Goal: Use online tool/utility

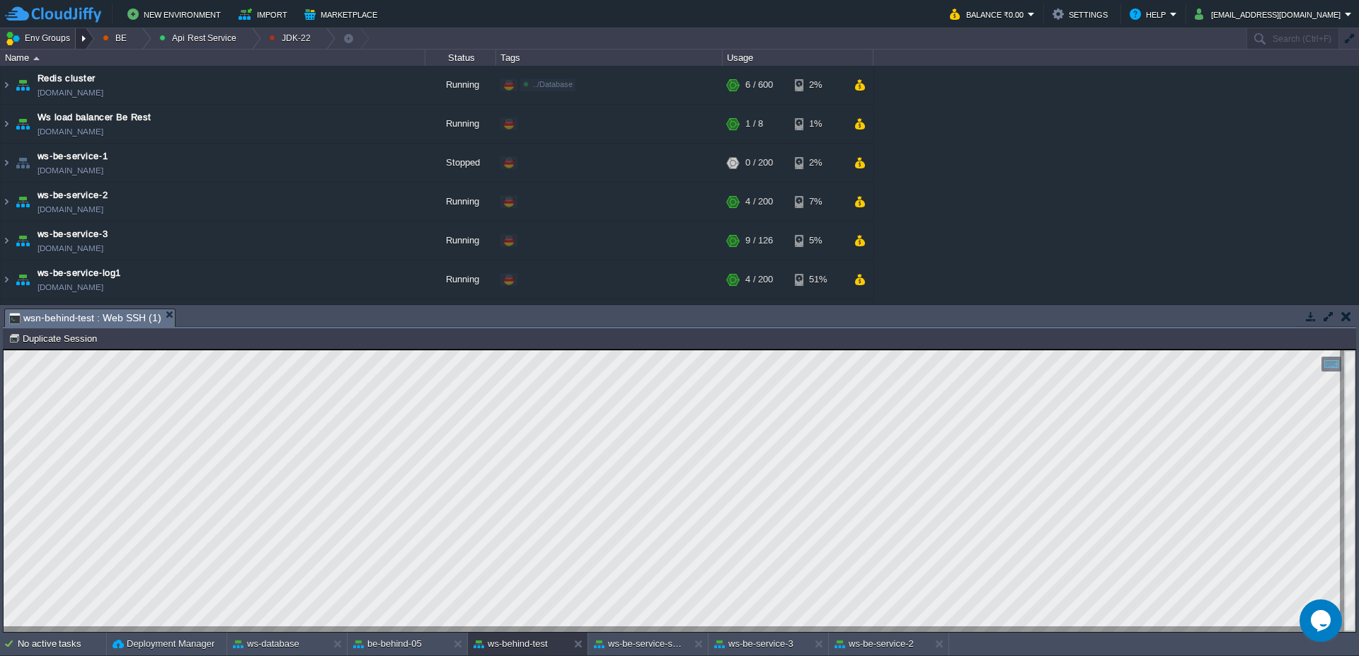
click at [88, 38] on div at bounding box center [85, 38] width 19 height 21
click at [401, 646] on button "be-behind-05" at bounding box center [387, 644] width 69 height 14
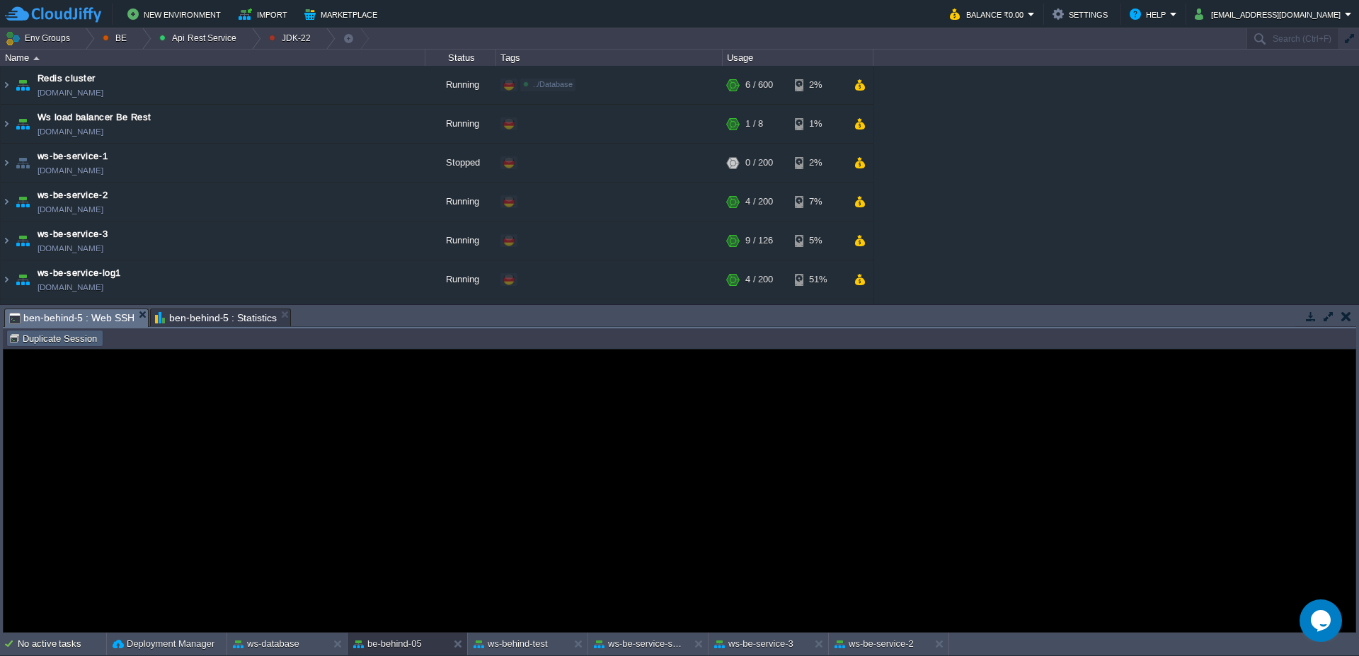
click at [56, 331] on td "Duplicate Session" at bounding box center [54, 338] width 97 height 17
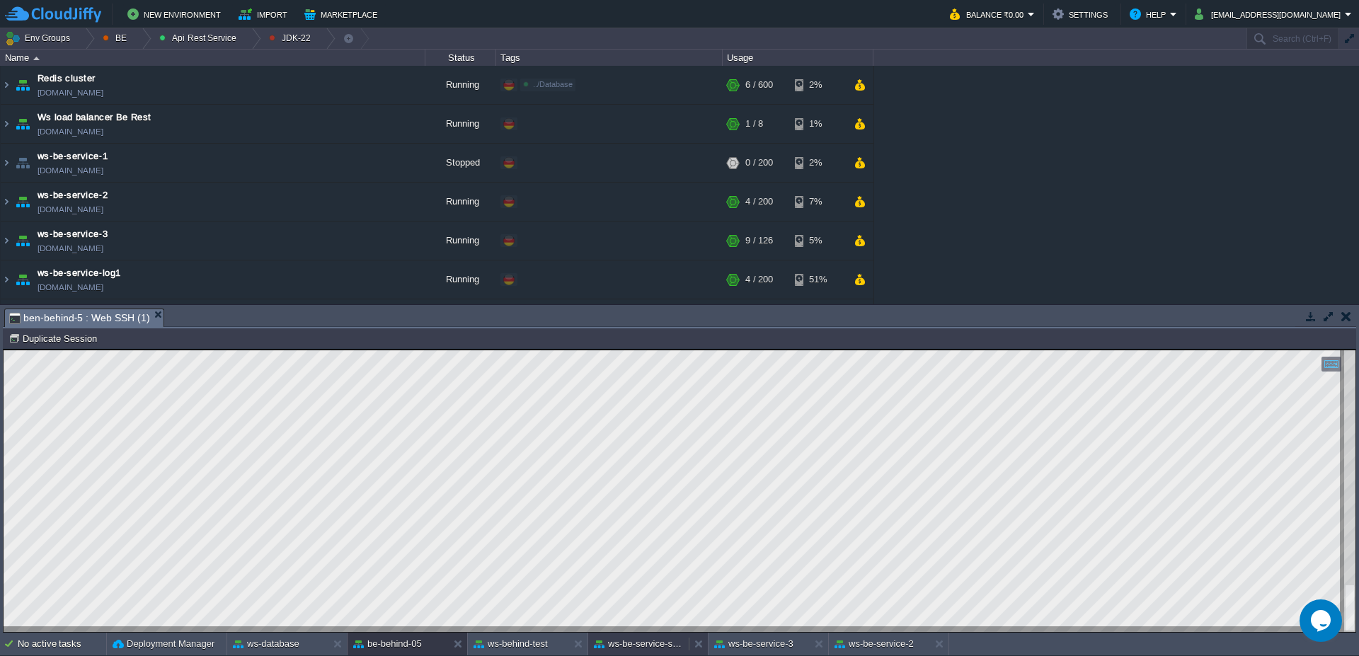
click at [656, 649] on button "ws-be-service-storage-old" at bounding box center [638, 644] width 89 height 14
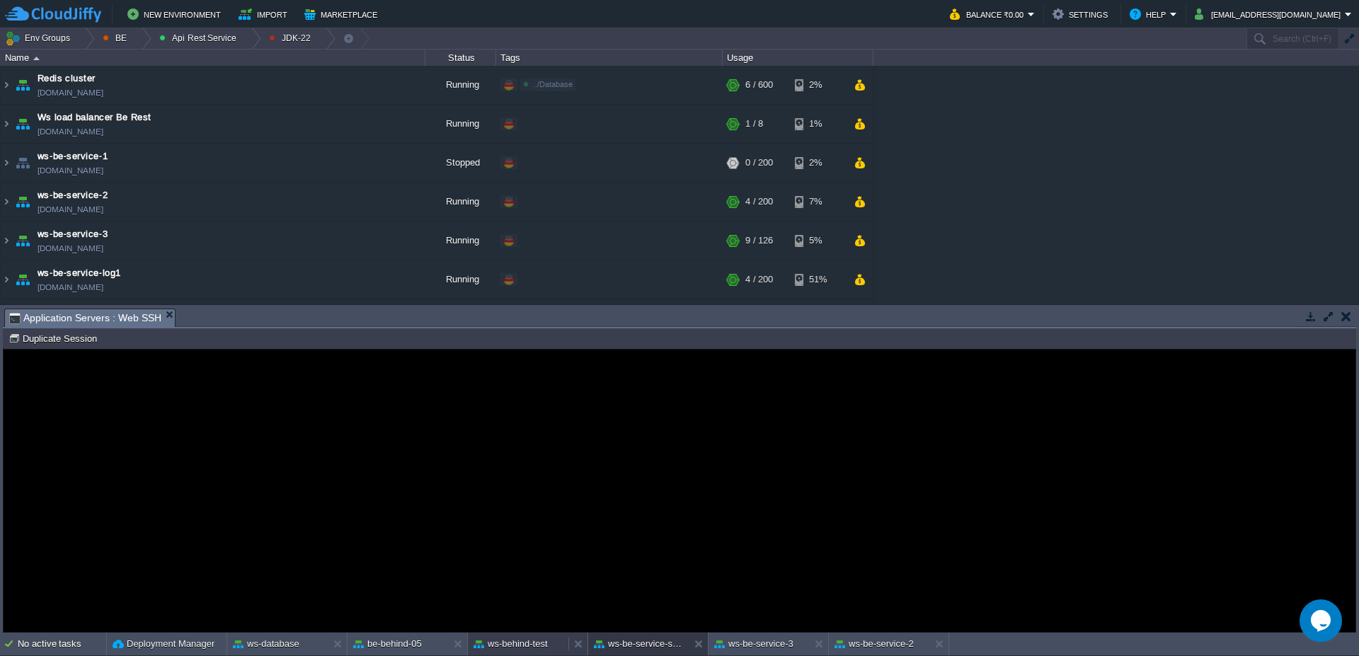
click at [518, 643] on button "ws-behind-test" at bounding box center [511, 644] width 74 height 14
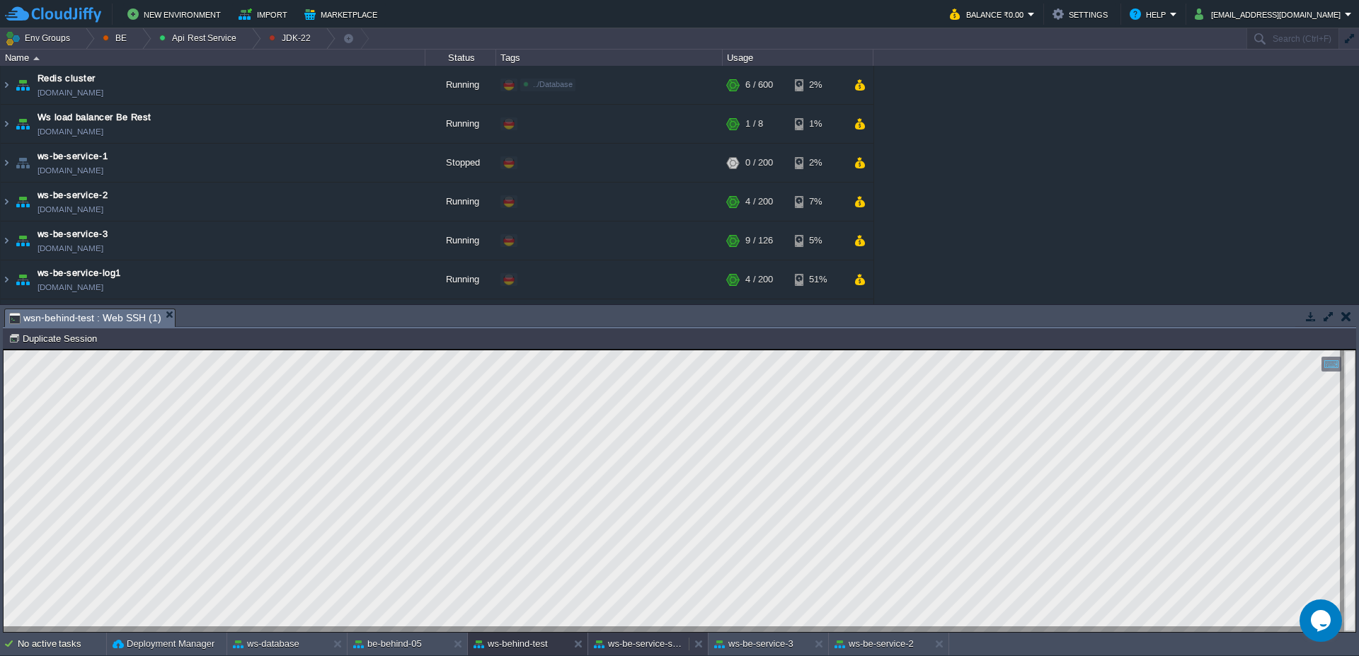
click at [665, 646] on button "ws-be-service-storage-old" at bounding box center [638, 644] width 89 height 14
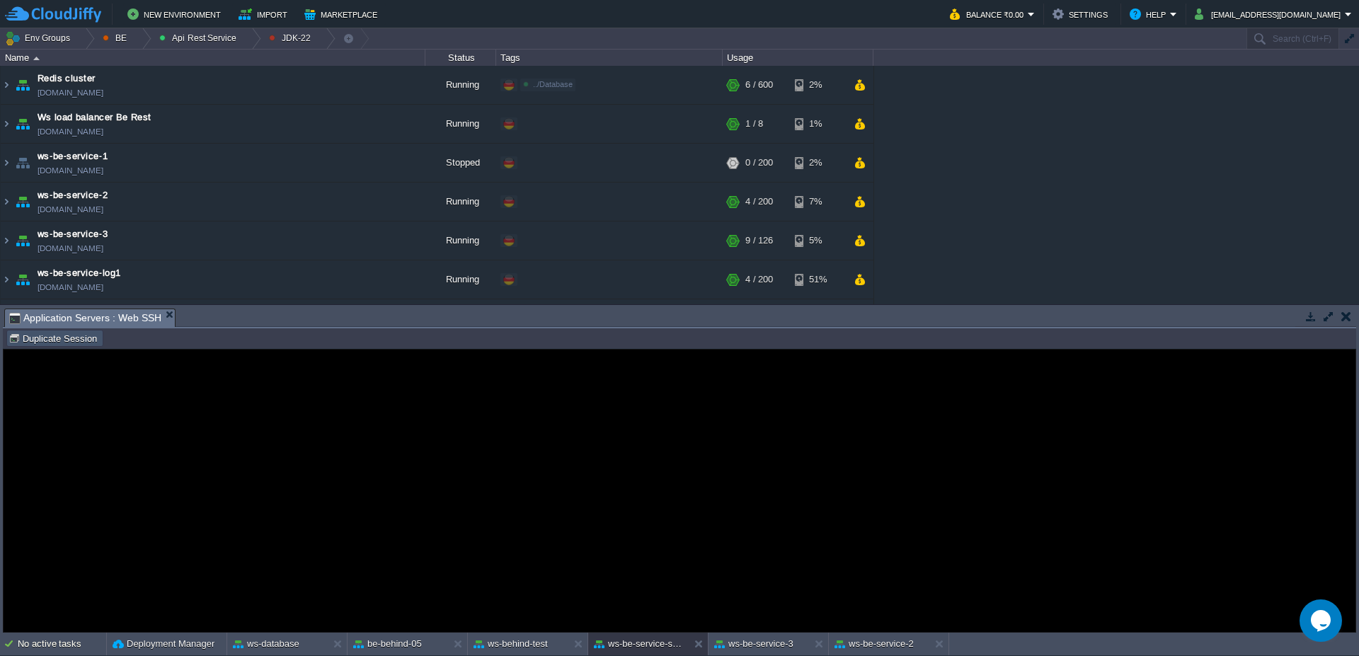
click at [30, 343] on button "Duplicate Session" at bounding box center [54, 338] width 93 height 13
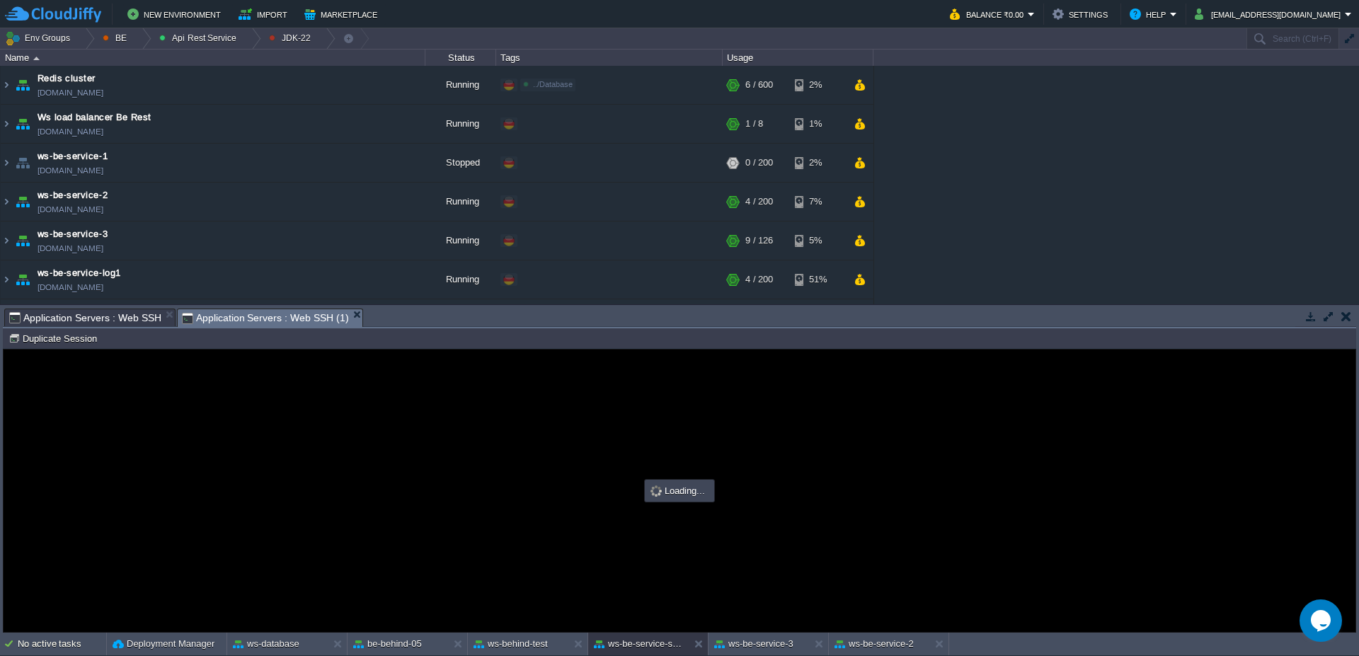
type input "#000000"
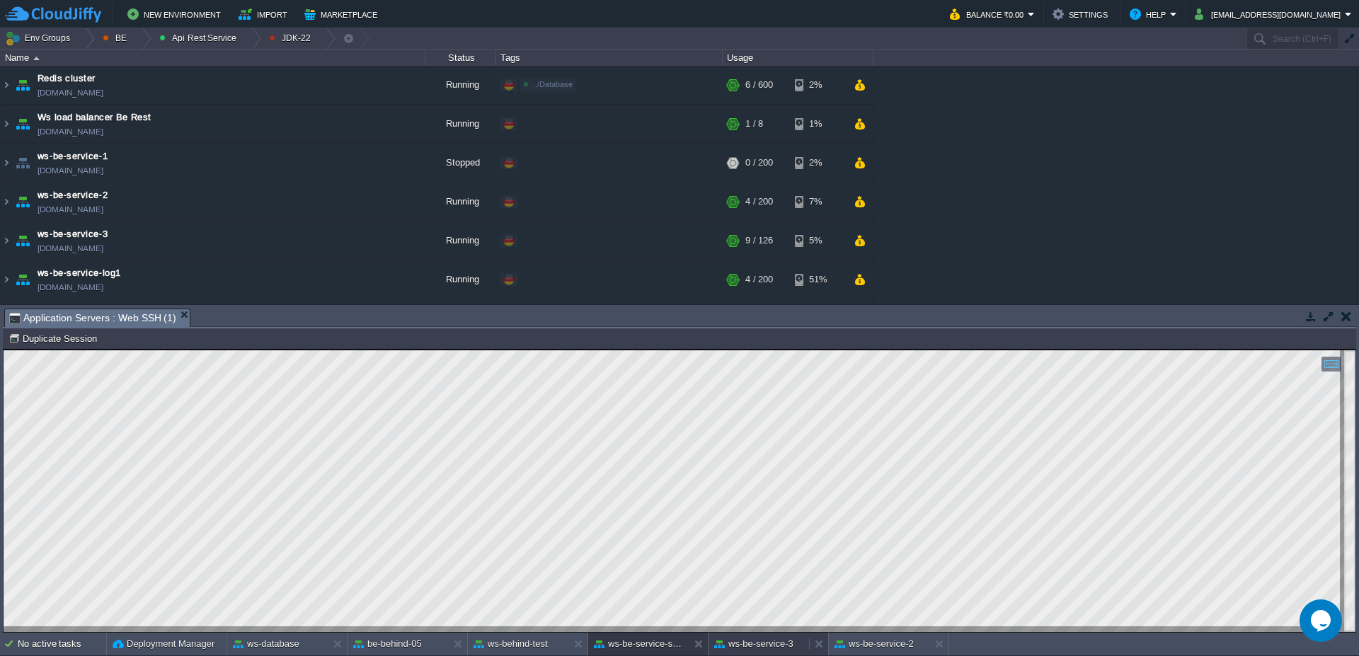
click at [773, 648] on button "ws-be-service-3" at bounding box center [753, 644] width 79 height 14
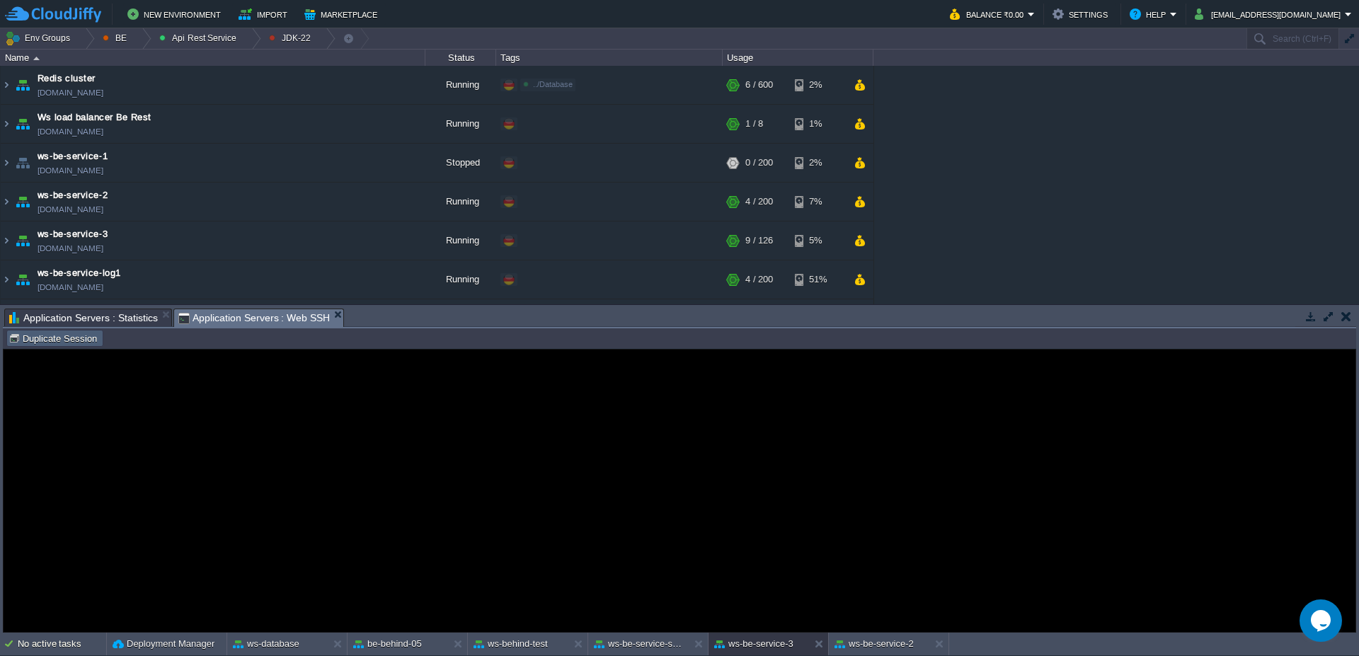
click at [79, 339] on button "Duplicate Session" at bounding box center [54, 338] width 93 height 13
type input "#000000"
click at [871, 644] on button "ws-be-service-2" at bounding box center [874, 644] width 79 height 14
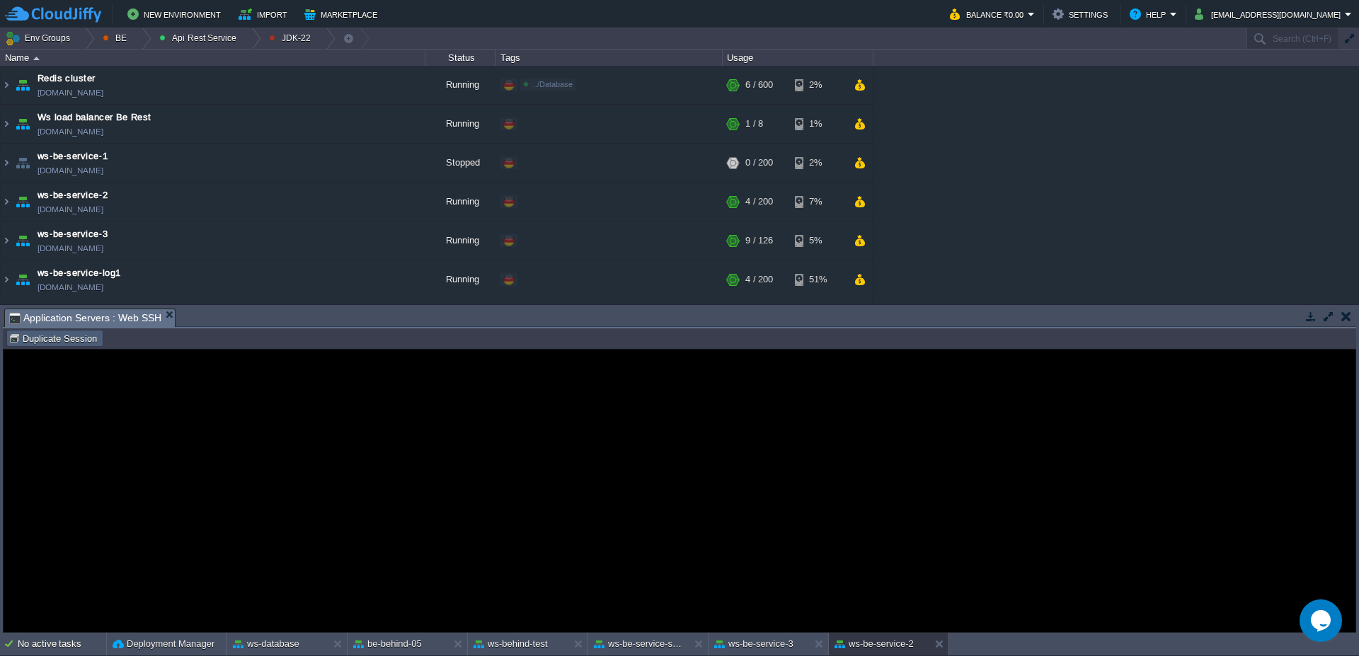
click at [64, 342] on button "Duplicate Session" at bounding box center [54, 338] width 93 height 13
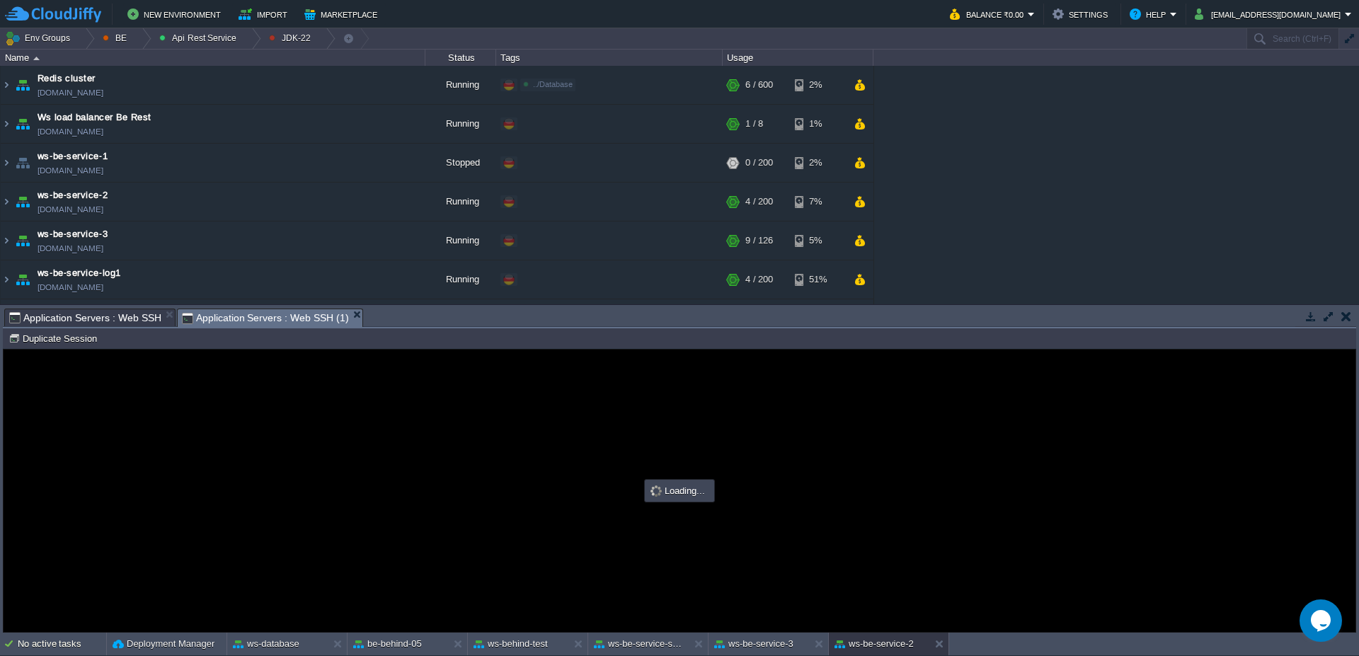
type input "#000000"
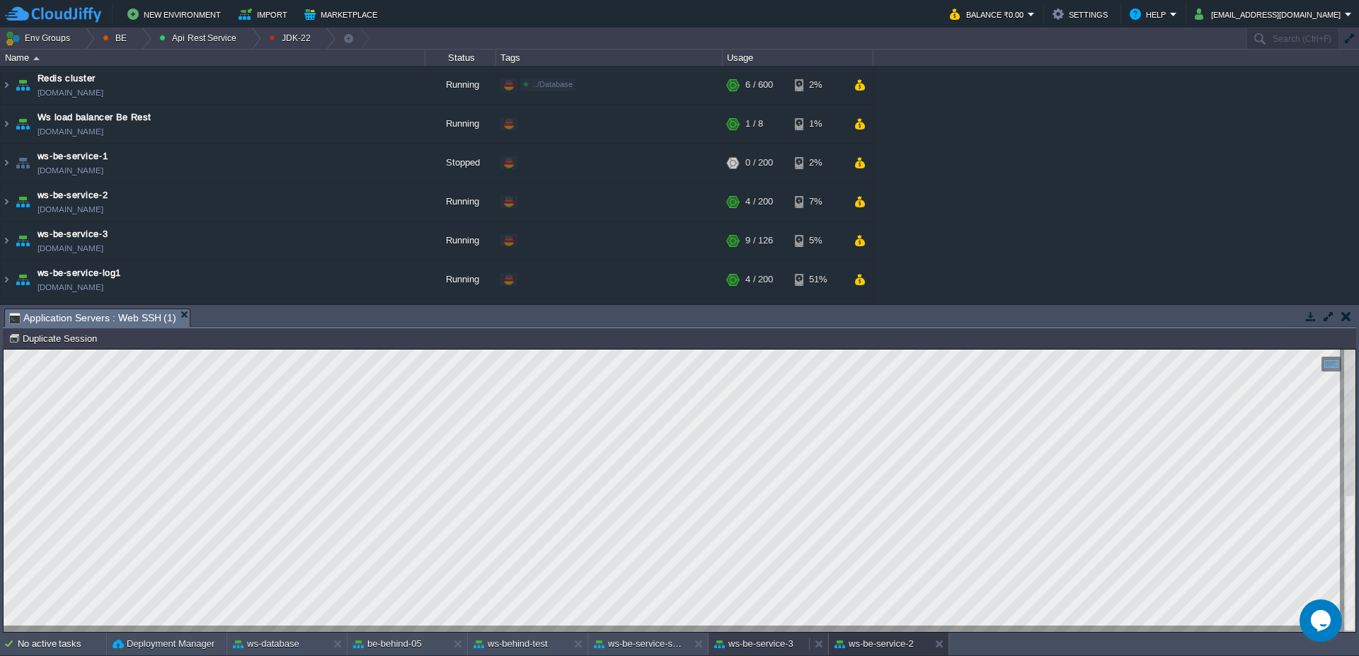
click at [757, 644] on button "ws-be-service-3" at bounding box center [753, 644] width 79 height 14
click at [875, 651] on button "ws-be-service-2" at bounding box center [874, 644] width 79 height 14
click at [733, 647] on button "ws-be-service-3" at bounding box center [753, 644] width 79 height 14
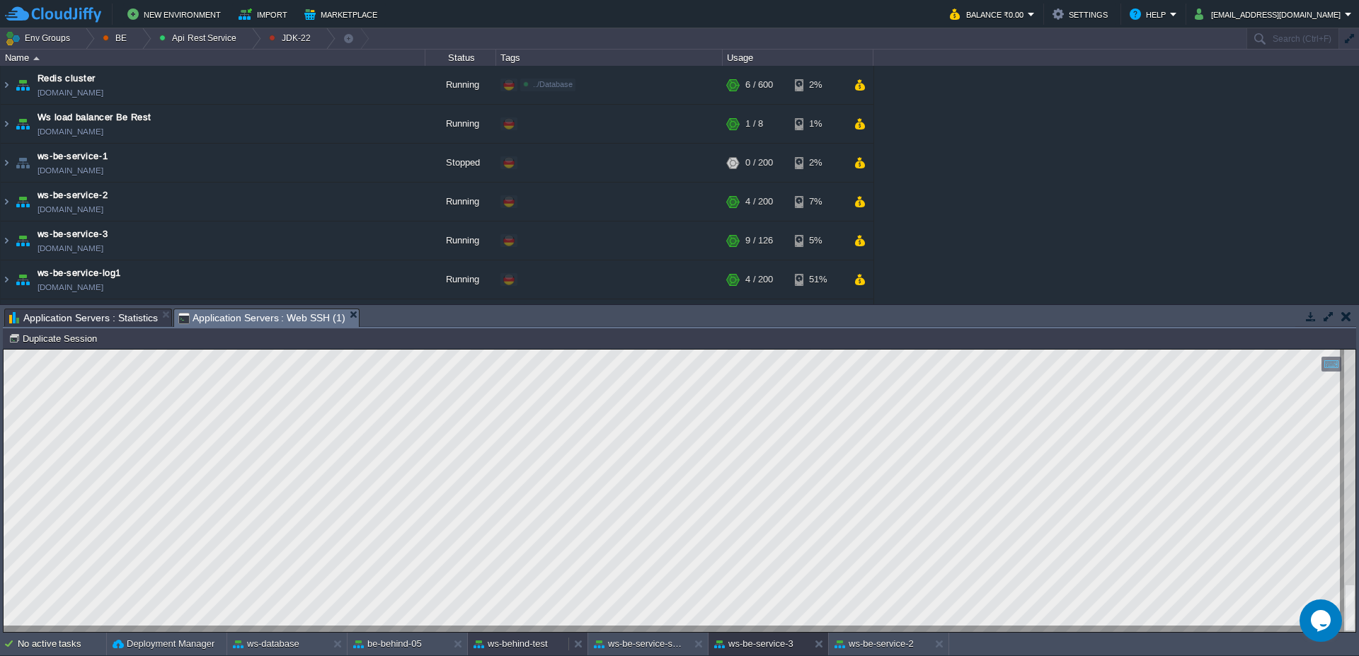
click at [503, 649] on button "ws-behind-test" at bounding box center [511, 644] width 74 height 14
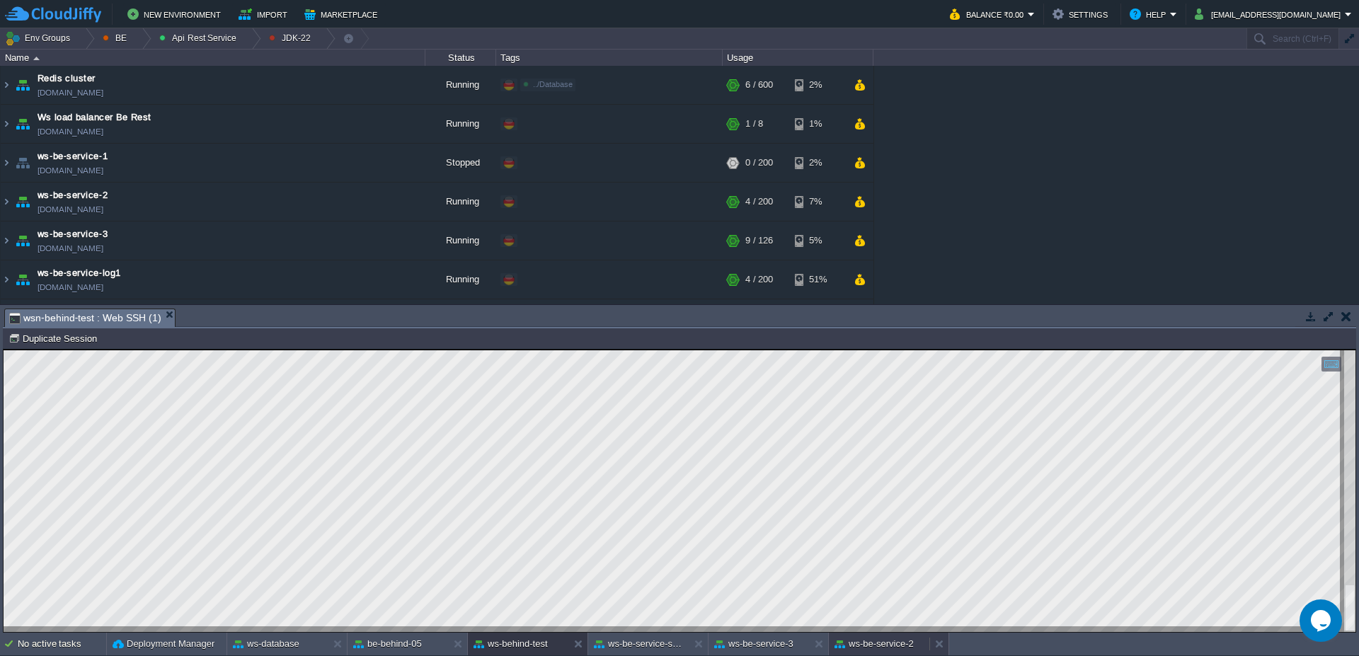
click at [856, 644] on button "ws-be-service-2" at bounding box center [874, 644] width 79 height 14
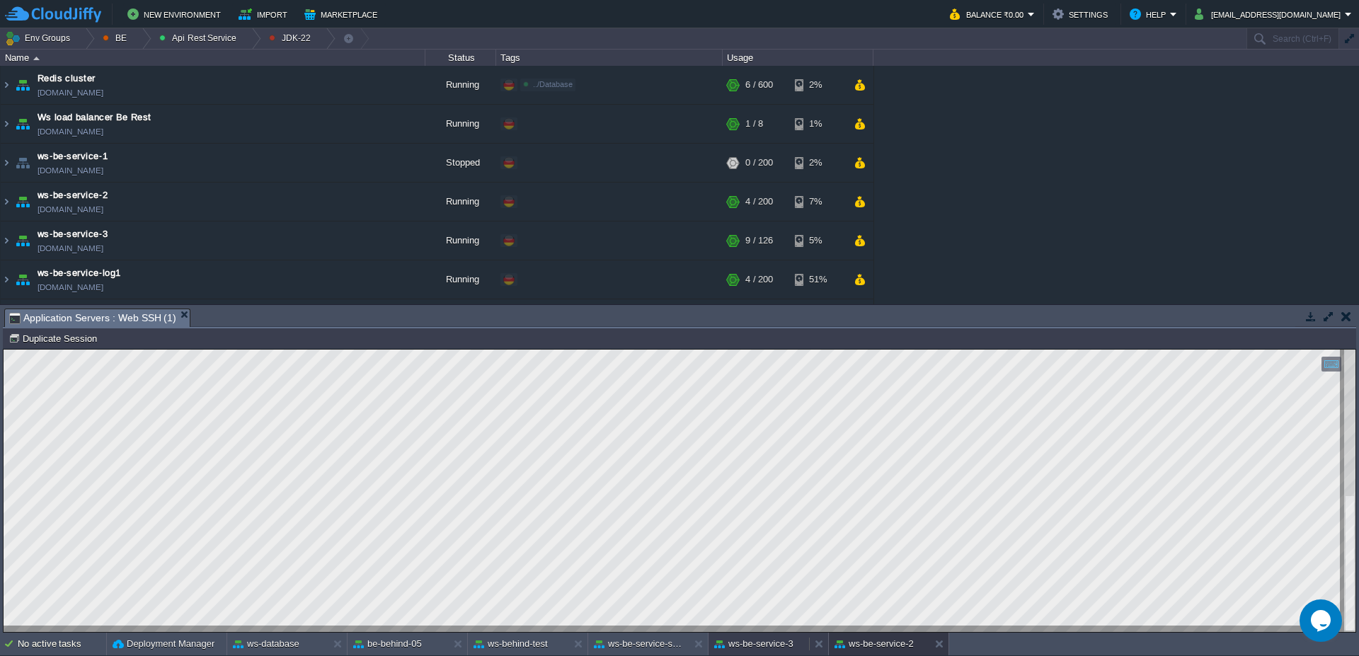
click at [759, 642] on button "ws-be-service-3" at bounding box center [753, 644] width 79 height 14
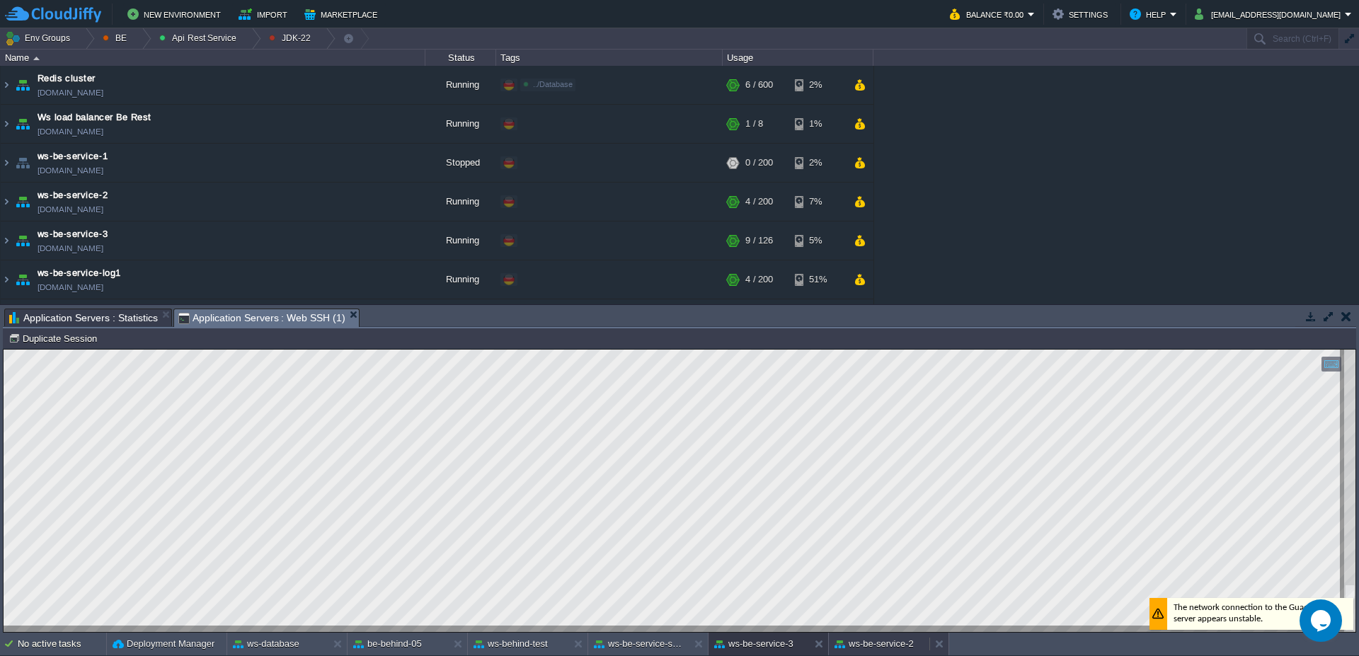
click at [874, 649] on button "ws-be-service-2" at bounding box center [874, 644] width 79 height 14
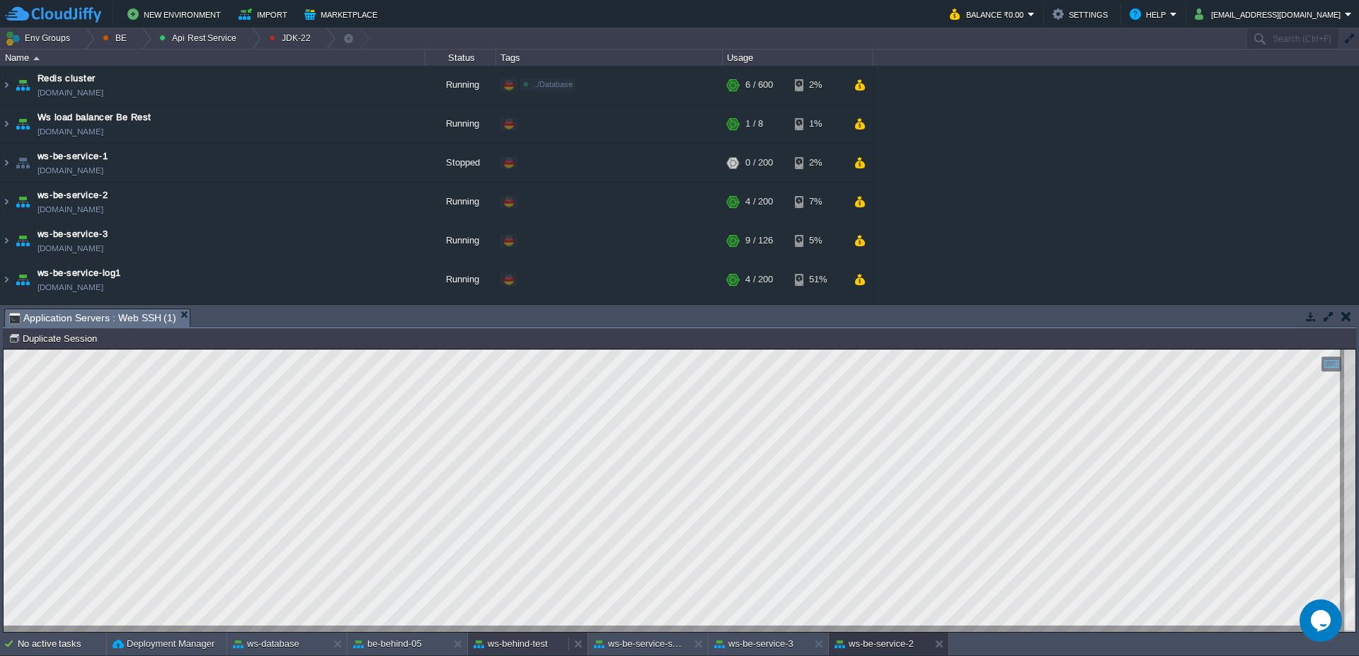
click at [485, 644] on button "ws-behind-test" at bounding box center [511, 644] width 74 height 14
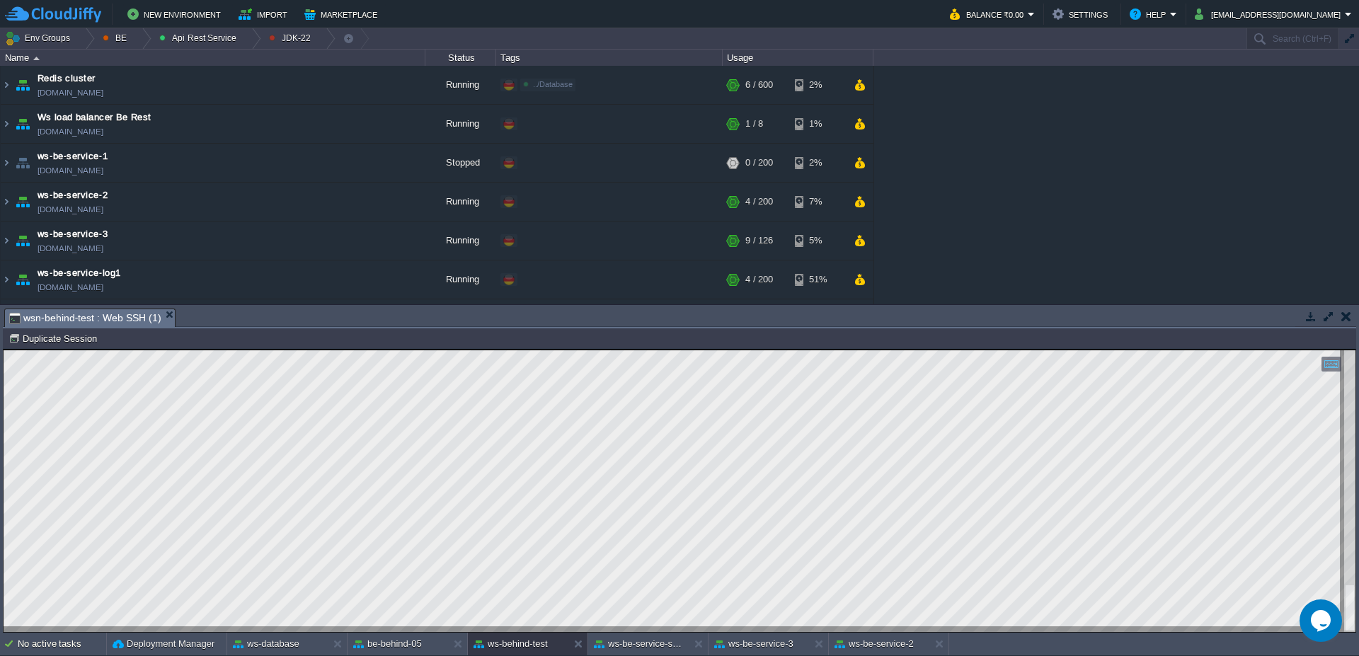
scroll to position [1, 85]
drag, startPoint x: 842, startPoint y: 656, endPoint x: 905, endPoint y: 636, distance: 66.5
click at [842, 656] on div "No active tasks Deployment Manager ws-database be-behind-05 ws-behind-test ws-b…" at bounding box center [679, 644] width 1359 height 23
type textarea ":PN_OTHE"
